Goal: Transaction & Acquisition: Purchase product/service

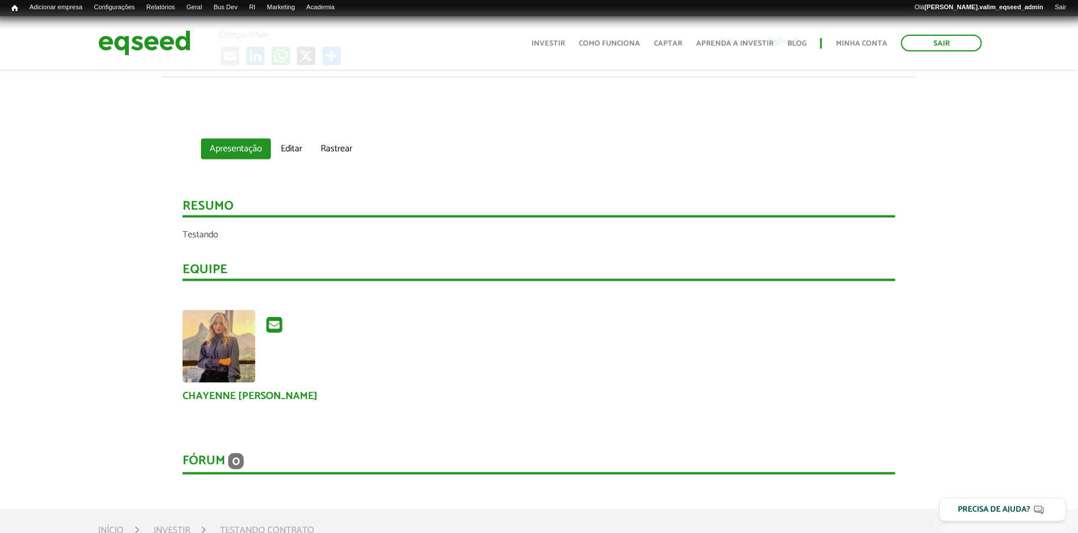
scroll to position [344, 0]
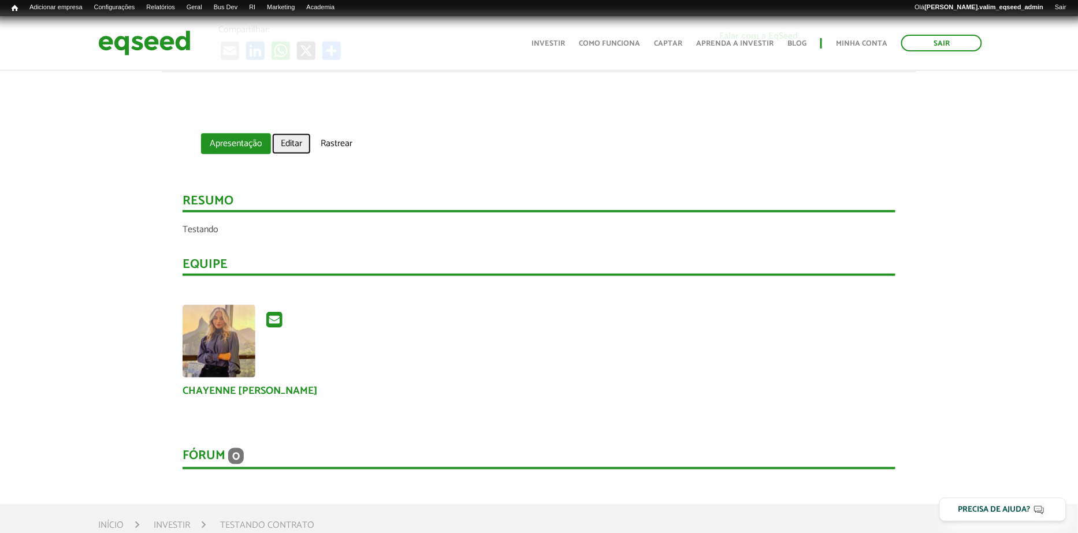
click at [292, 137] on link "Editar" at bounding box center [291, 143] width 39 height 21
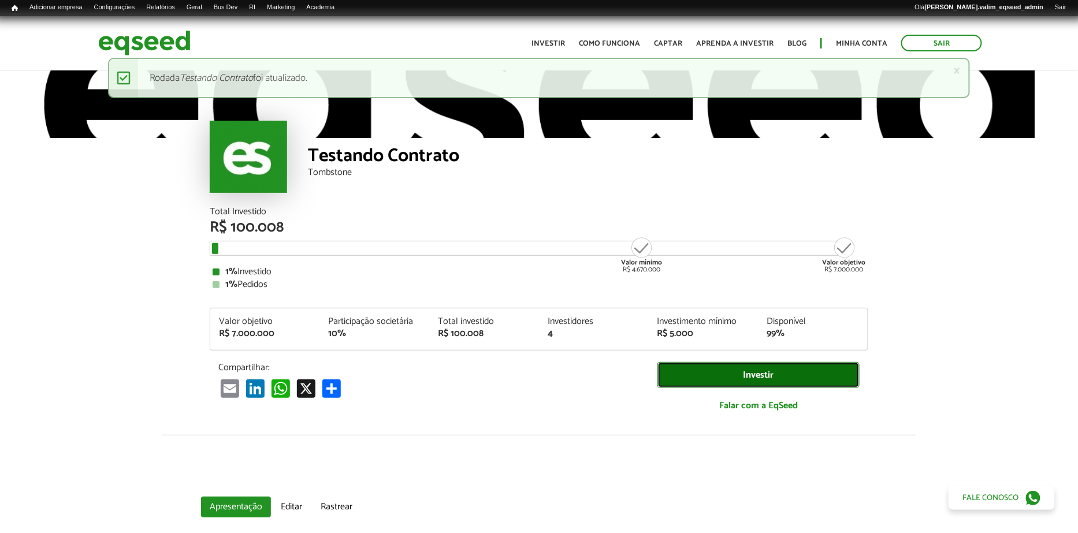
click at [772, 367] on link "Investir" at bounding box center [758, 375] width 202 height 26
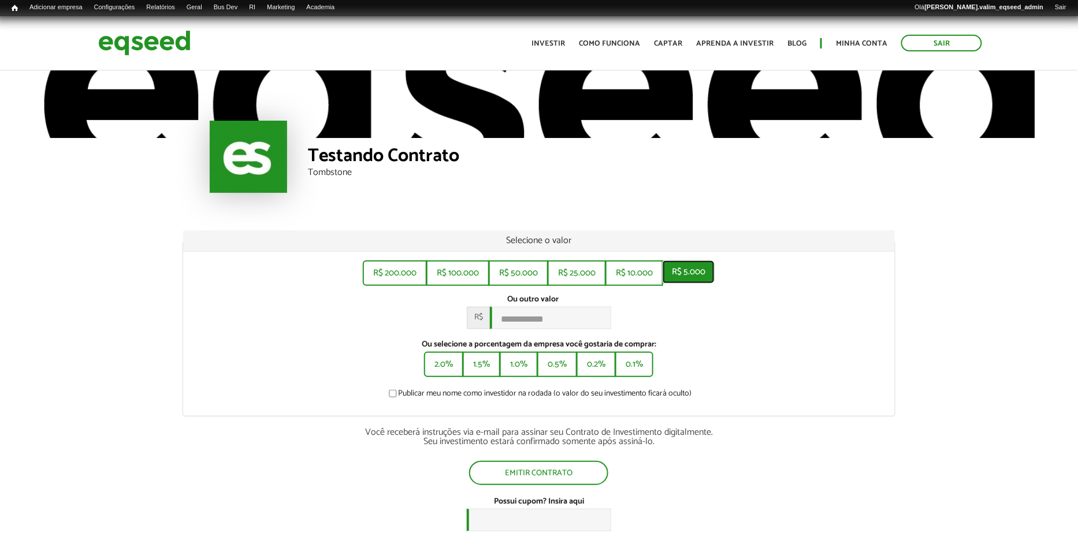
click at [679, 274] on button "R$ 5.000" at bounding box center [688, 271] width 52 height 23
type input "*****"
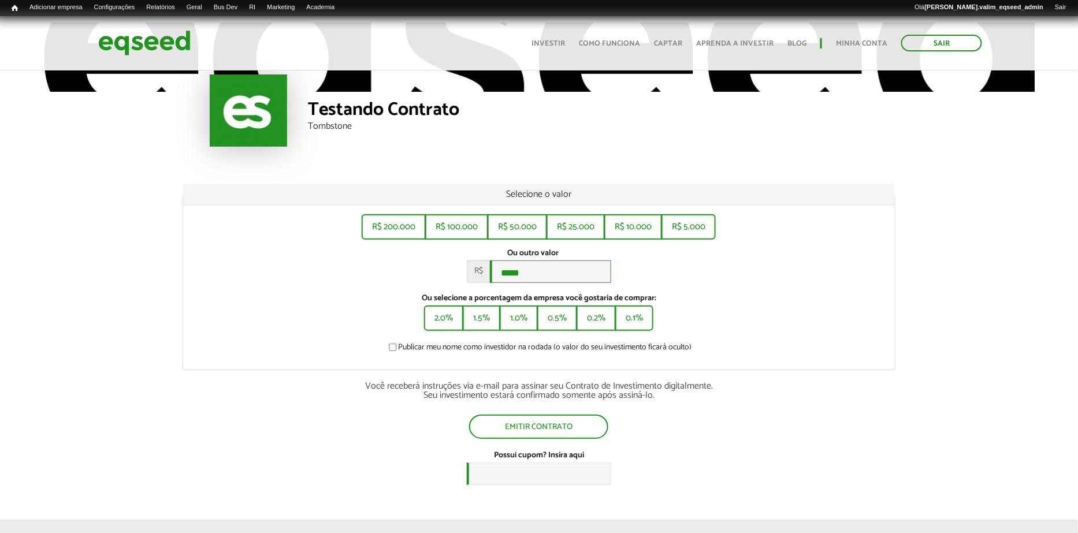
scroll to position [62, 0]
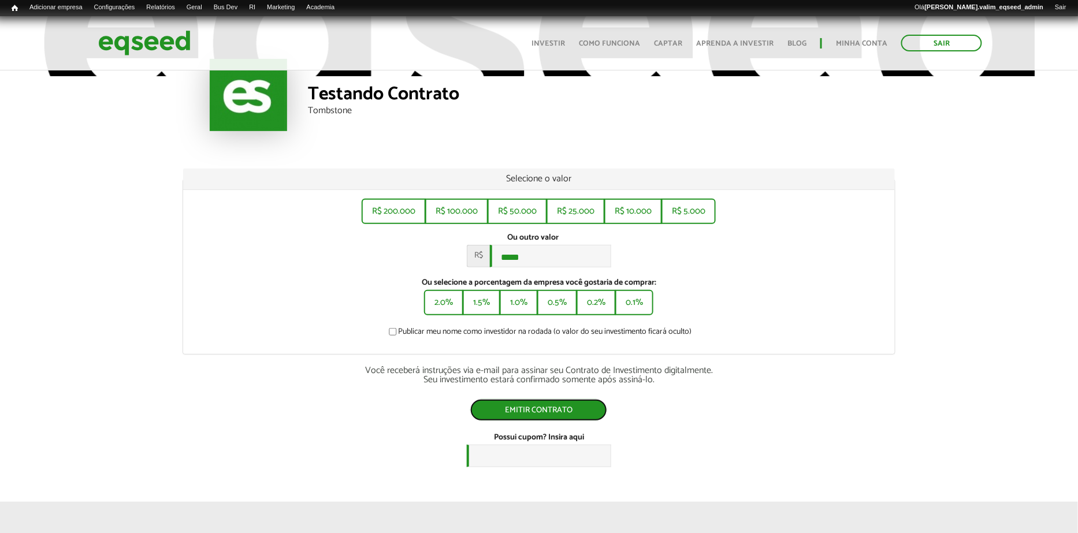
click at [567, 411] on button "Emitir contrato" at bounding box center [538, 410] width 137 height 22
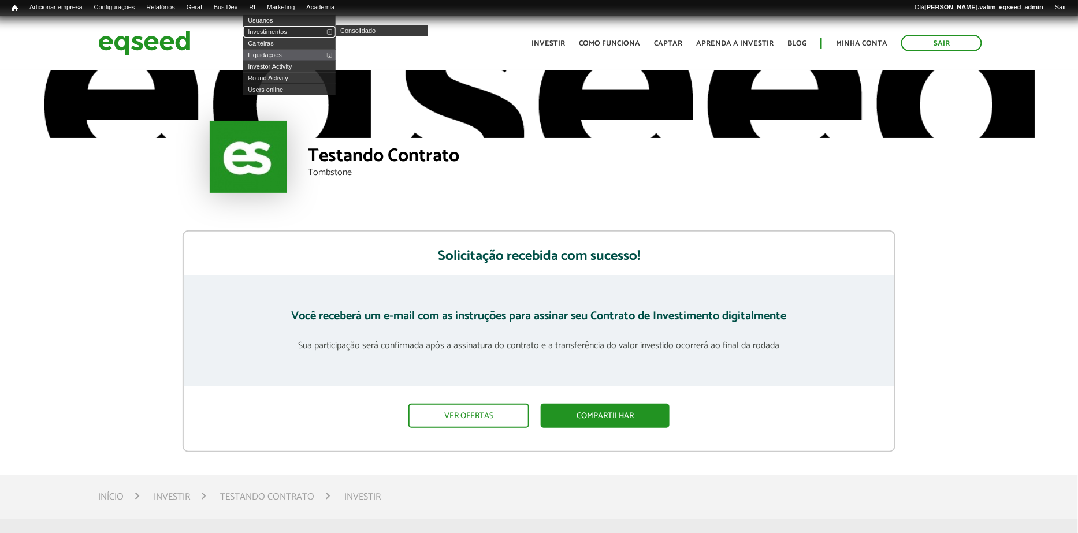
click at [276, 33] on link "Investimentos" at bounding box center [289, 32] width 92 height 12
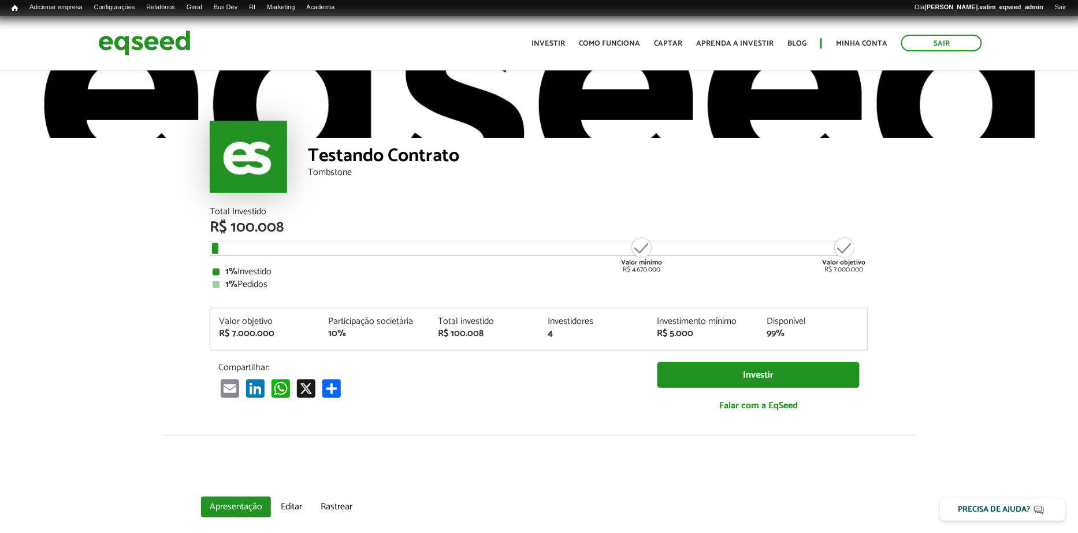
scroll to position [49, 0]
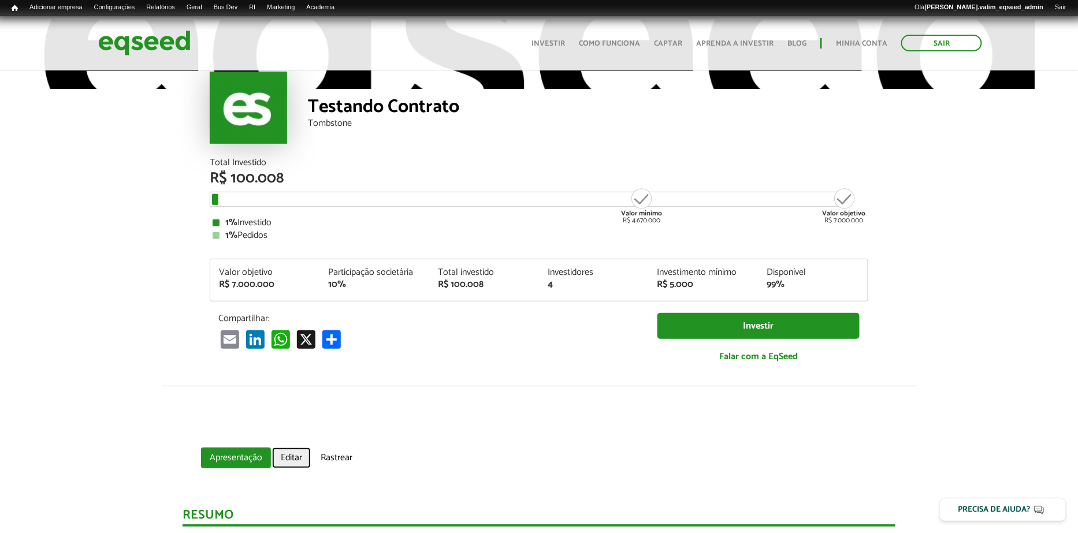
click at [286, 452] on link "Editar" at bounding box center [291, 458] width 39 height 21
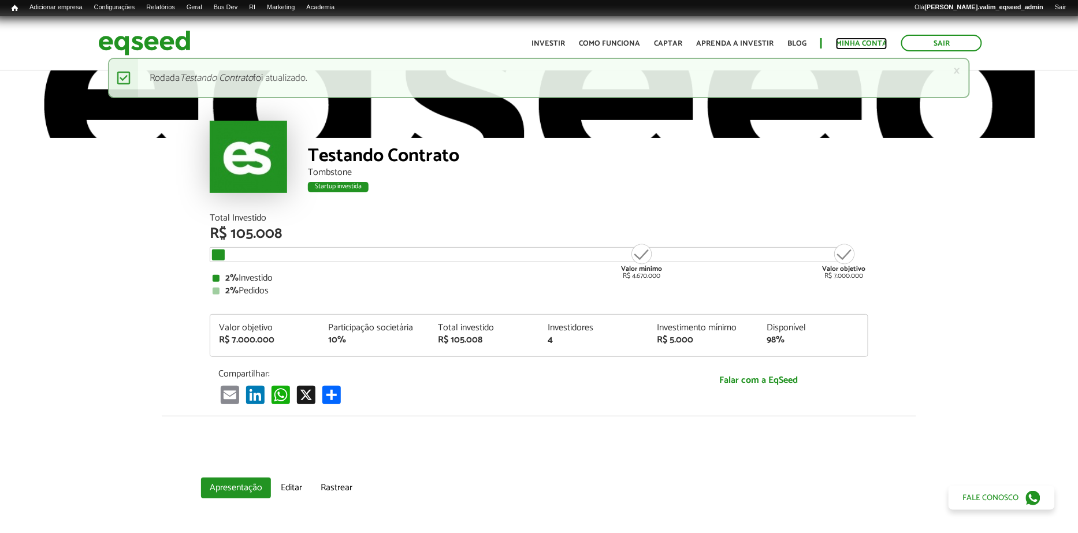
click at [868, 43] on link "Minha conta" at bounding box center [861, 44] width 51 height 8
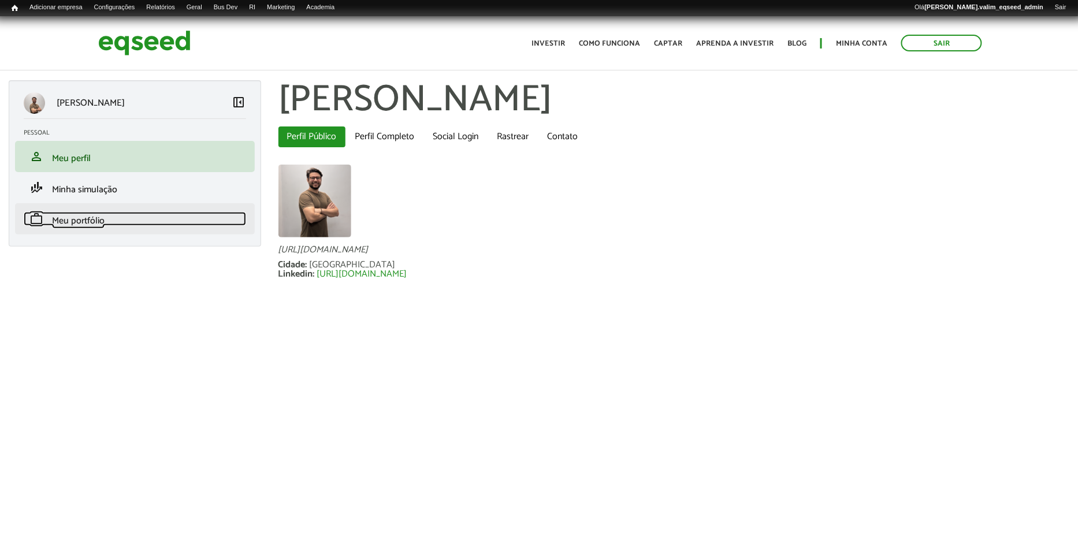
click at [93, 224] on span "Meu portfólio" at bounding box center [78, 221] width 53 height 16
